Goal: Task Accomplishment & Management: Manage account settings

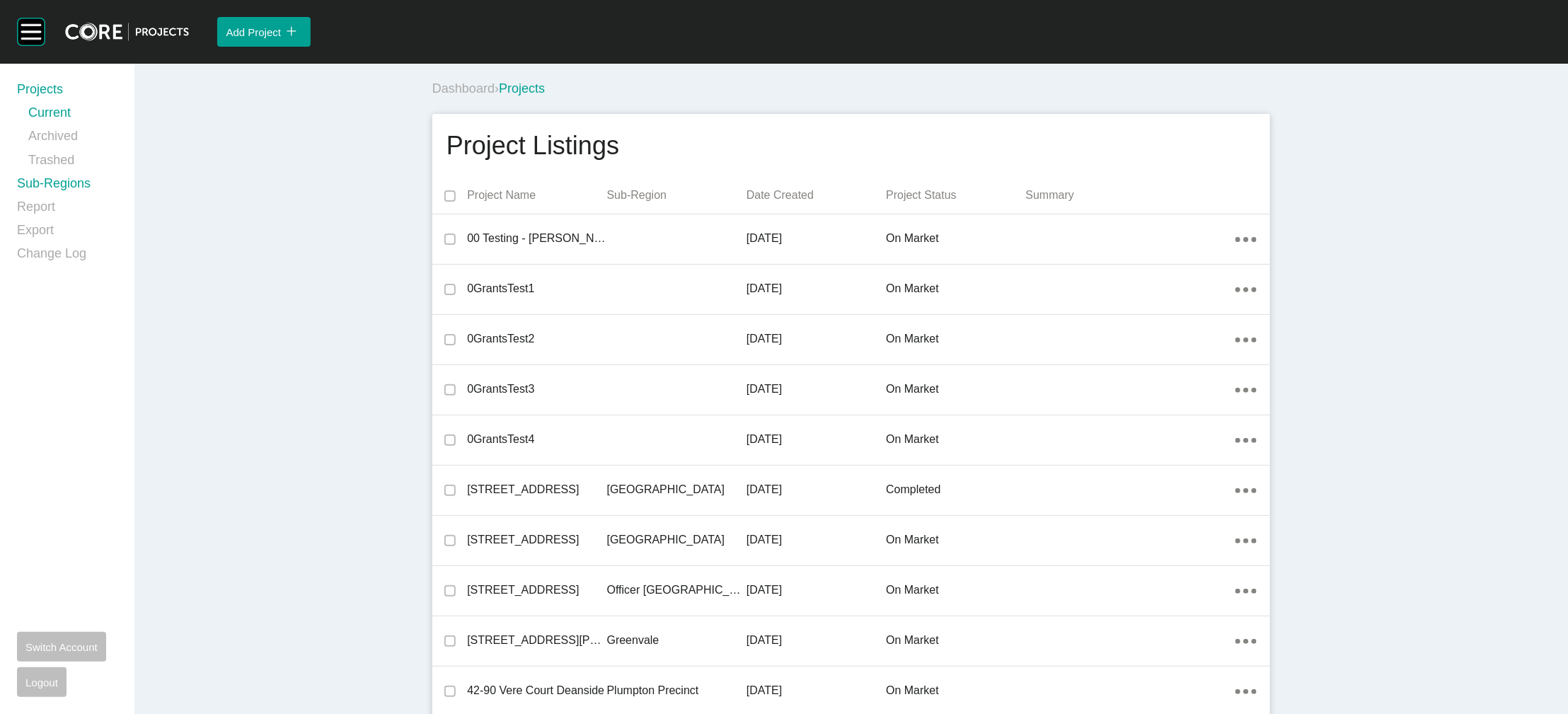
click at [105, 198] on link "Sub-Regions" at bounding box center [66, 187] width 100 height 23
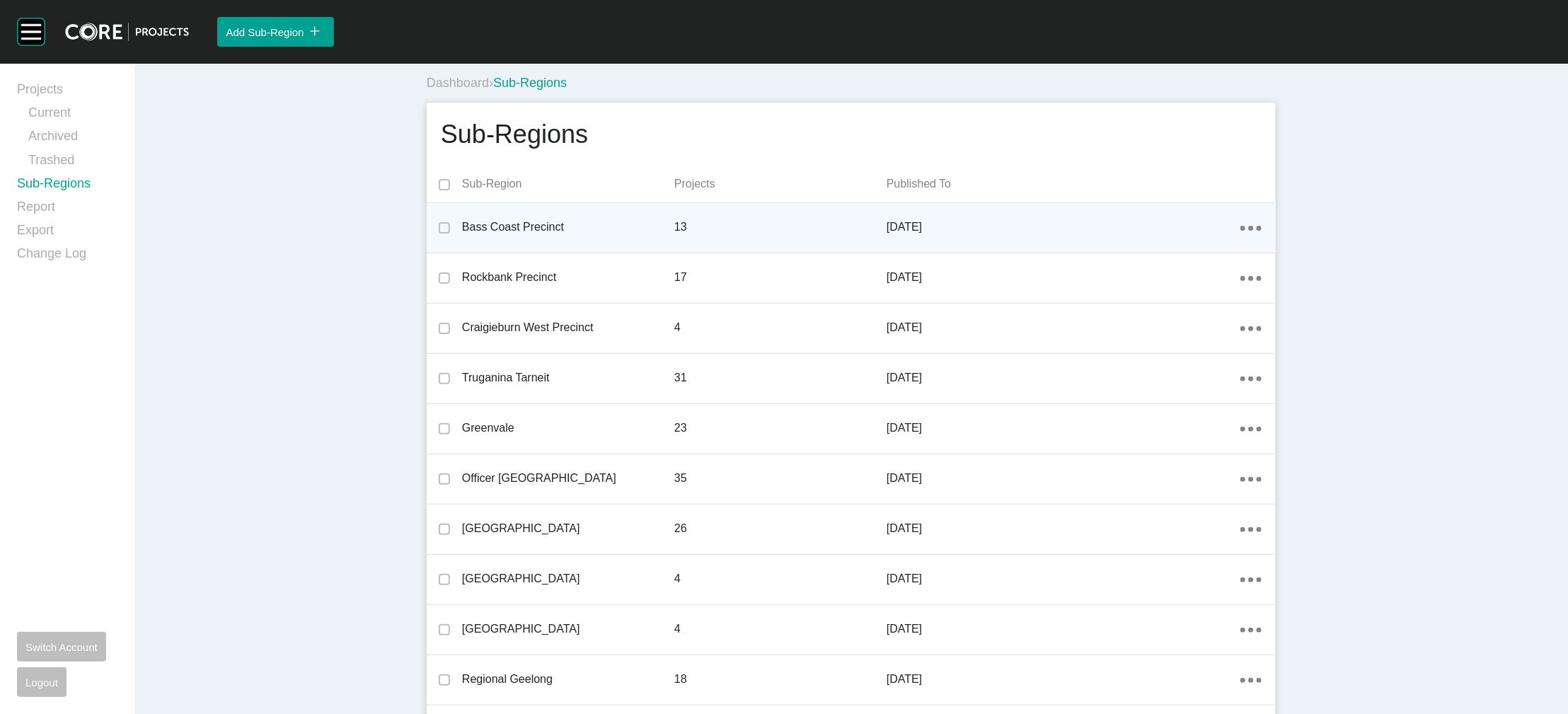
click at [1261, 231] on icon "Action Menu Dots Copy 6 Created with Sketch." at bounding box center [1252, 228] width 21 height 5
click at [1287, 286] on link "Edit" at bounding box center [1275, 285] width 38 height 21
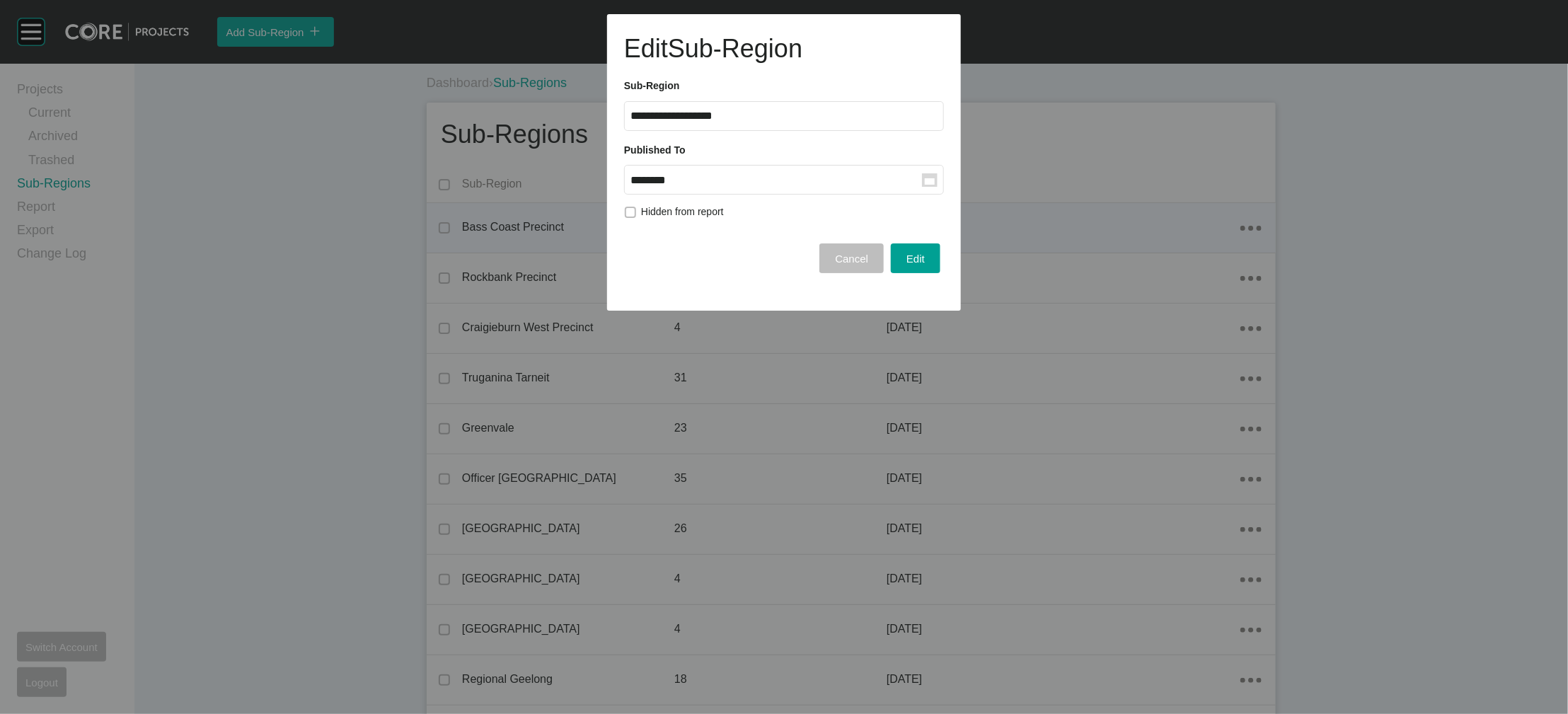
click at [773, 186] on input "********" at bounding box center [777, 180] width 292 height 12
click at [771, 107] on div "Sep" at bounding box center [753, 96] width 35 height 21
click at [906, 265] on span "Edit" at bounding box center [915, 259] width 18 height 12
